Goal: Transaction & Acquisition: Book appointment/travel/reservation

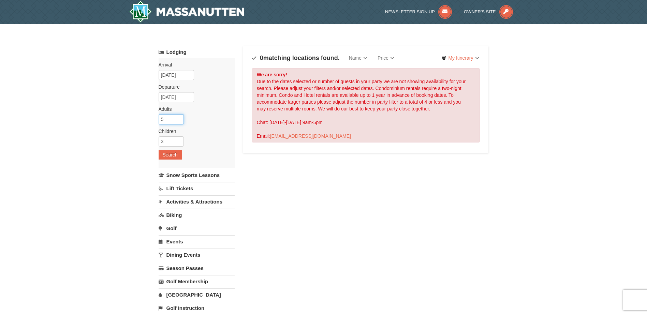
drag, startPoint x: 169, startPoint y: 118, endPoint x: 155, endPoint y: 119, distance: 14.8
click at [155, 119] on div "× Categories Map List Filter My Itinerary Questions? 1-540-289-9441 Lodging Arr…" at bounding box center [324, 218] width 344 height 375
type input "2"
click at [175, 151] on button "Search" at bounding box center [170, 155] width 23 height 10
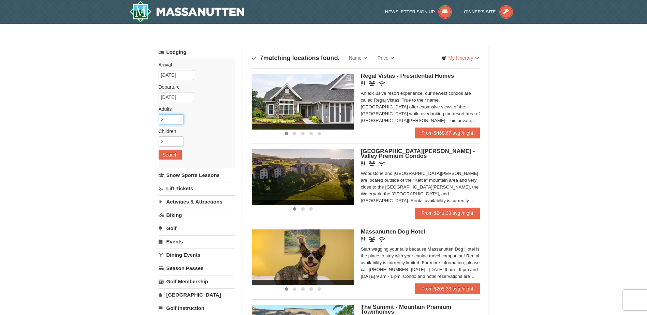
click at [171, 119] on input "2" at bounding box center [171, 119] width 25 height 10
click at [179, 117] on input "3" at bounding box center [171, 119] width 25 height 10
type input "4"
click at [179, 117] on input "4" at bounding box center [171, 119] width 25 height 10
click at [168, 153] on button "Search" at bounding box center [170, 155] width 23 height 10
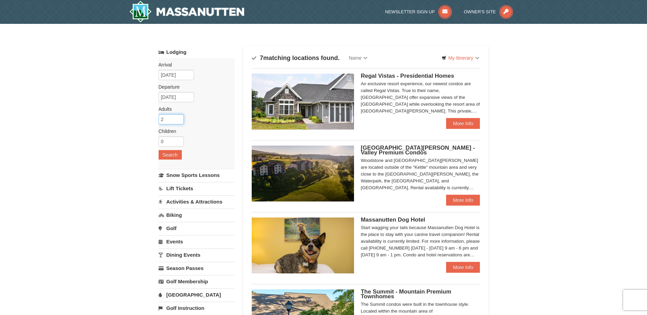
click at [168, 120] on input "2" at bounding box center [171, 119] width 25 height 10
click at [179, 118] on input "3" at bounding box center [171, 119] width 25 height 10
click at [180, 116] on input "4" at bounding box center [171, 119] width 25 height 10
click at [179, 117] on input "5" at bounding box center [171, 119] width 25 height 10
type input "6"
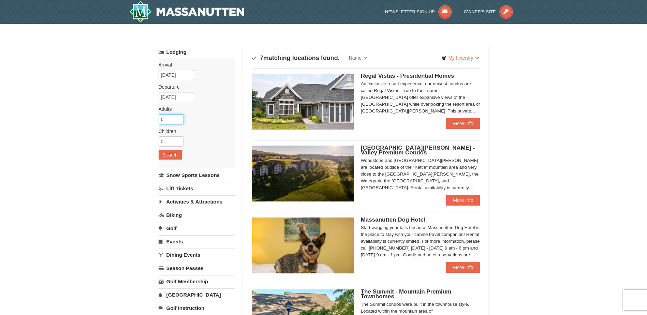
click at [179, 117] on input "6" at bounding box center [171, 119] width 25 height 10
click at [168, 155] on button "Search" at bounding box center [170, 155] width 23 height 10
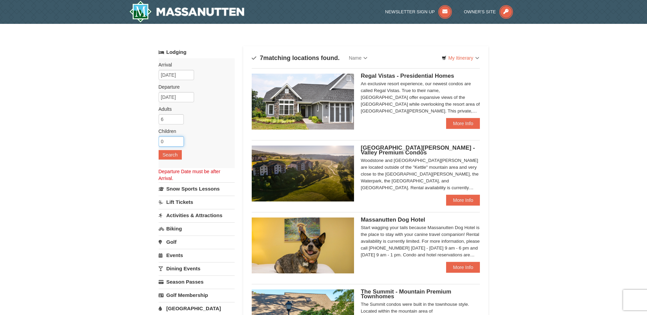
drag, startPoint x: 171, startPoint y: 141, endPoint x: 155, endPoint y: 140, distance: 16.4
click at [155, 140] on div "× Categories Map List Filter My Itinerary Questions? 1-540-289-9441 Lodging Arr…" at bounding box center [324, 307] width 344 height 553
type input "3"
click at [167, 154] on button "Search" at bounding box center [170, 155] width 23 height 10
click at [188, 95] on input "09/05/2025" at bounding box center [176, 97] width 35 height 10
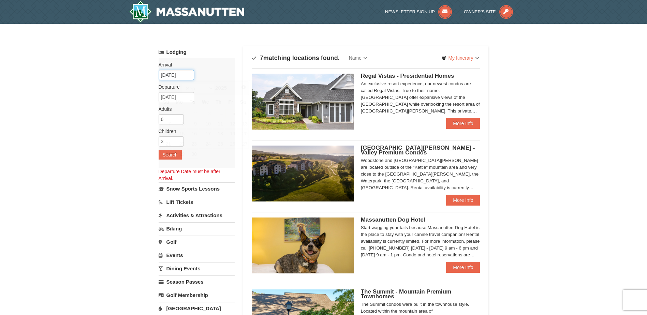
click at [187, 77] on input "09/05/2025" at bounding box center [176, 75] width 35 height 10
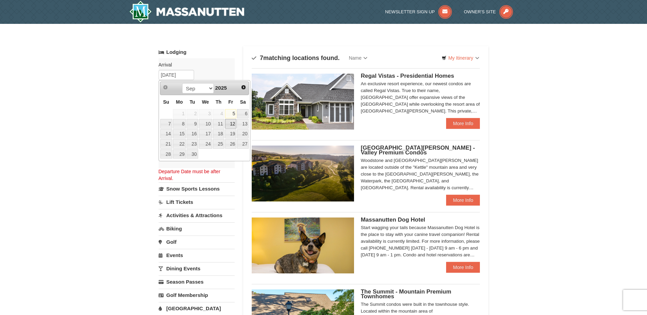
click at [231, 125] on link "12" at bounding box center [231, 124] width 12 height 10
type input "[DATE]"
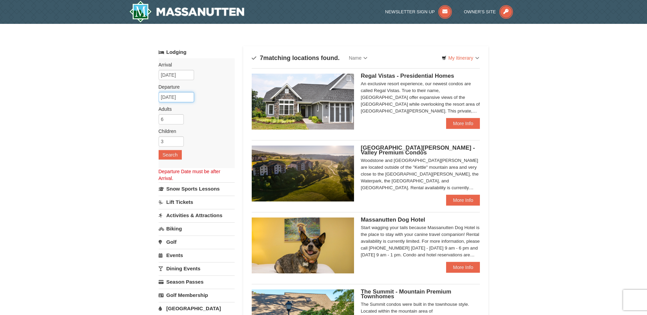
click at [184, 96] on input "09/13/2025" at bounding box center [176, 97] width 35 height 10
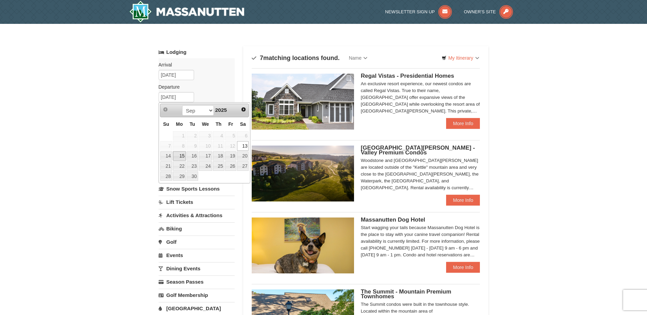
click at [181, 155] on link "15" at bounding box center [179, 156] width 13 height 10
type input "[DATE]"
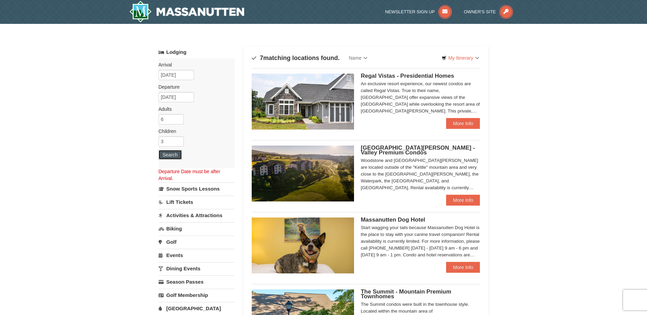
click at [170, 153] on button "Search" at bounding box center [170, 155] width 23 height 10
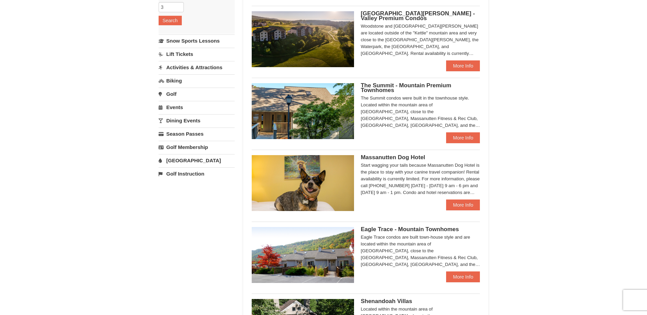
scroll to position [136, 0]
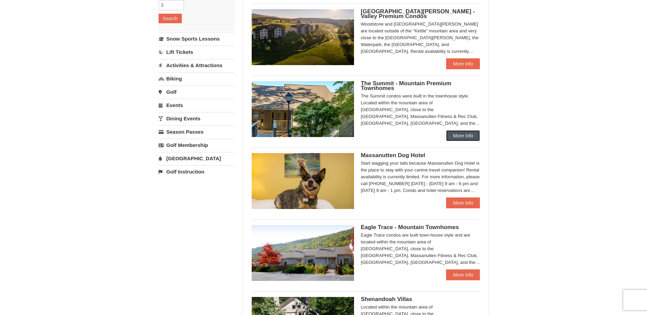
click at [460, 136] on link "More Info" at bounding box center [463, 135] width 34 height 11
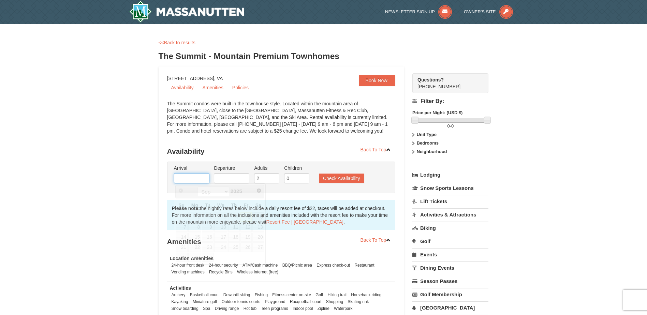
click at [197, 176] on input "text" at bounding box center [191, 178] width 35 height 10
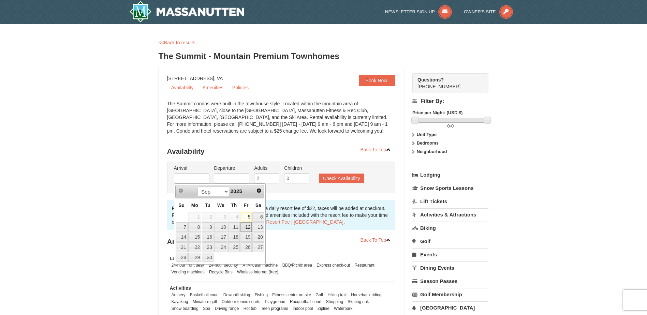
click at [248, 225] on link "12" at bounding box center [246, 227] width 12 height 10
type input "09/12/2025"
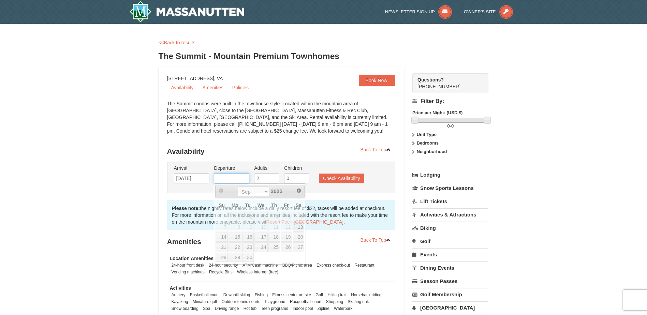
click at [238, 179] on input "text" at bounding box center [231, 178] width 35 height 10
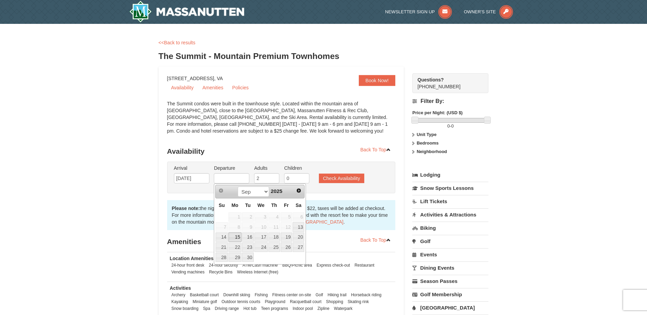
click at [237, 237] on link "15" at bounding box center [234, 238] width 13 height 10
type input "[DATE]"
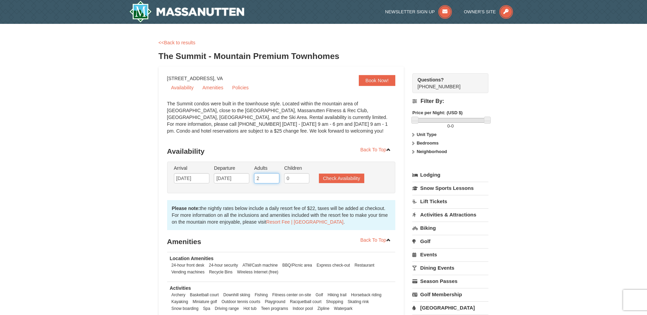
drag, startPoint x: 267, startPoint y: 179, endPoint x: 255, endPoint y: 177, distance: 12.8
click at [255, 177] on input "2" at bounding box center [266, 178] width 25 height 10
click at [274, 177] on input "3" at bounding box center [266, 178] width 25 height 10
click at [274, 177] on input "4" at bounding box center [266, 178] width 25 height 10
click at [274, 177] on input "5" at bounding box center [266, 178] width 25 height 10
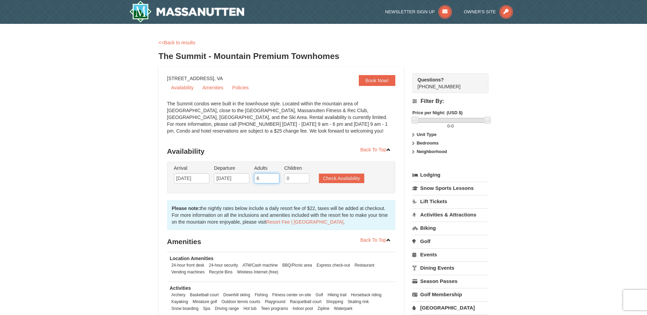
click at [274, 177] on input "6" at bounding box center [266, 178] width 25 height 10
click at [274, 177] on input "7" at bounding box center [266, 178] width 25 height 10
type input "6"
click at [275, 181] on input "6" at bounding box center [266, 178] width 25 height 10
click at [304, 176] on input "1" at bounding box center [296, 178] width 25 height 10
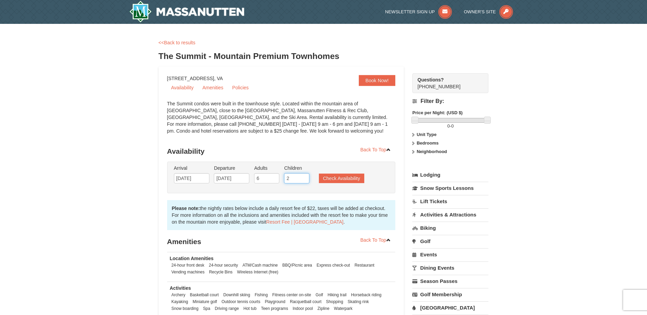
click at [304, 176] on input "2" at bounding box center [296, 178] width 25 height 10
type input "3"
click at [304, 176] on input "3" at bounding box center [296, 178] width 25 height 10
click at [340, 177] on button "Check Availability" at bounding box center [341, 179] width 45 height 10
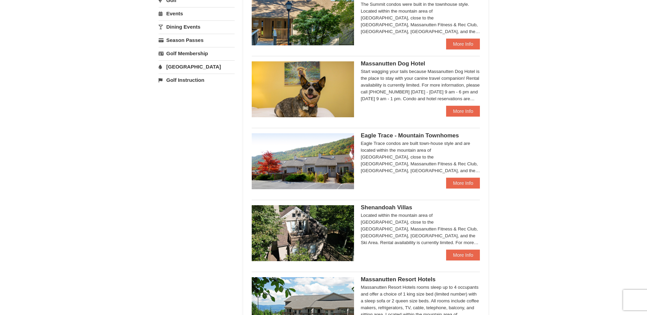
scroll to position [228, 0]
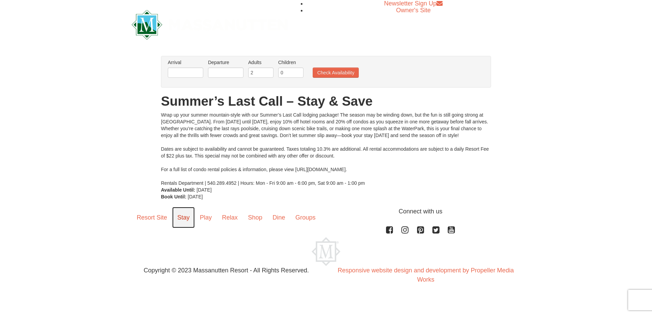
click at [185, 217] on link "Stay" at bounding box center [183, 217] width 23 height 21
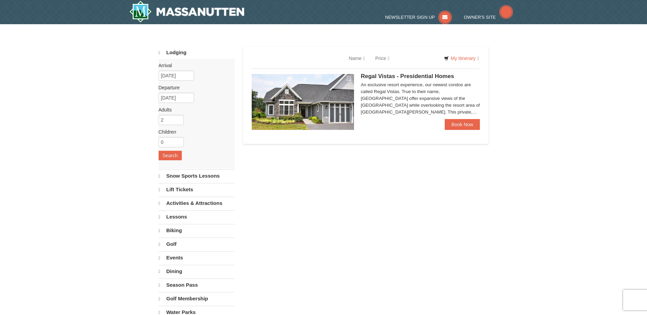
select select "9"
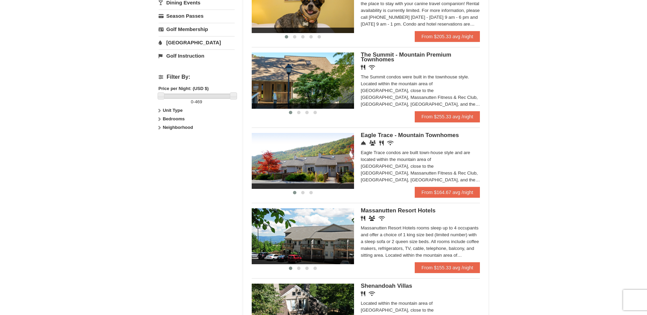
scroll to position [23, 0]
